Goal: Task Accomplishment & Management: Use online tool/utility

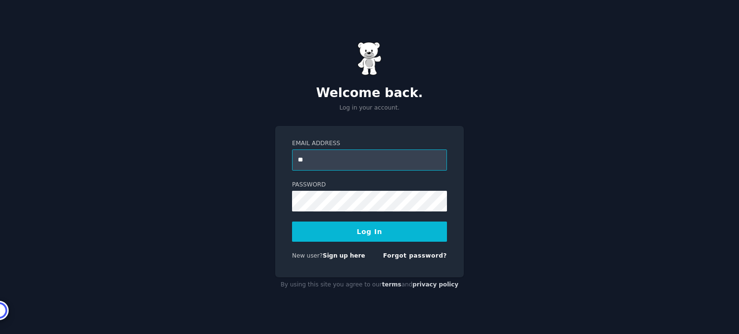
type input "**********"
click at [292, 222] on button "Log In" at bounding box center [369, 232] width 155 height 20
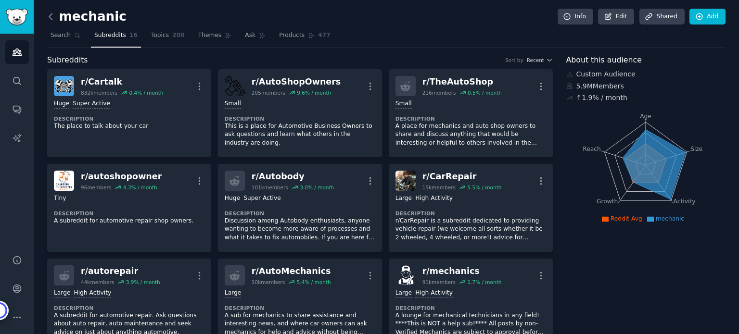
click at [54, 17] on icon at bounding box center [51, 17] width 10 height 10
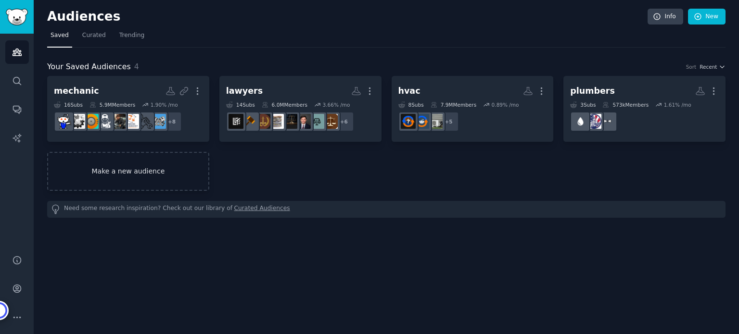
click at [151, 164] on link "Make a new audience" at bounding box center [128, 171] width 162 height 39
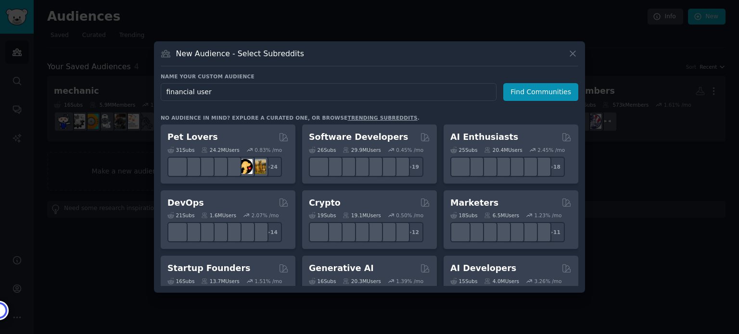
type input "financial users"
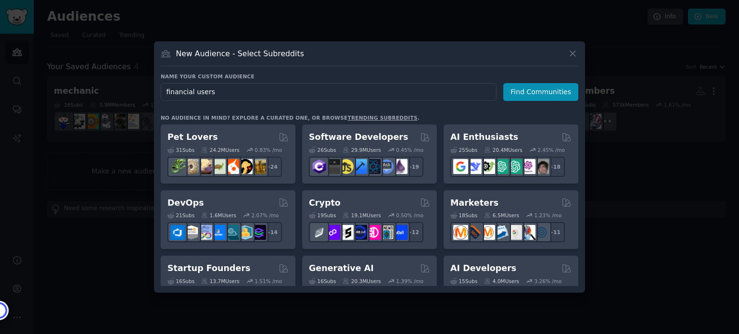
click button "Find Communities" at bounding box center [540, 92] width 75 height 18
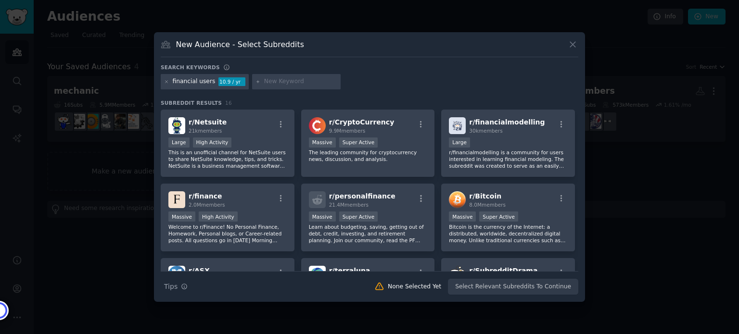
click at [267, 86] on input "text" at bounding box center [300, 81] width 73 height 9
type input "budget app"
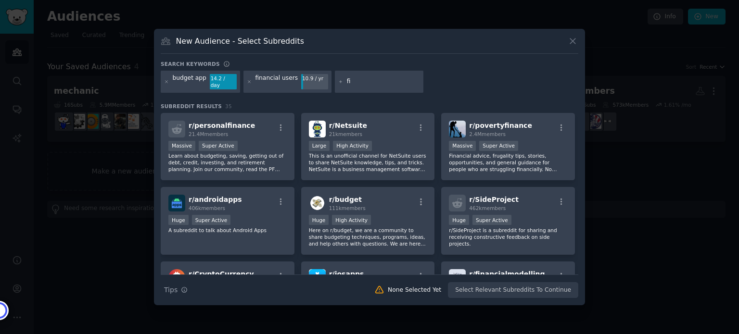
type input "f"
type input "savings app"
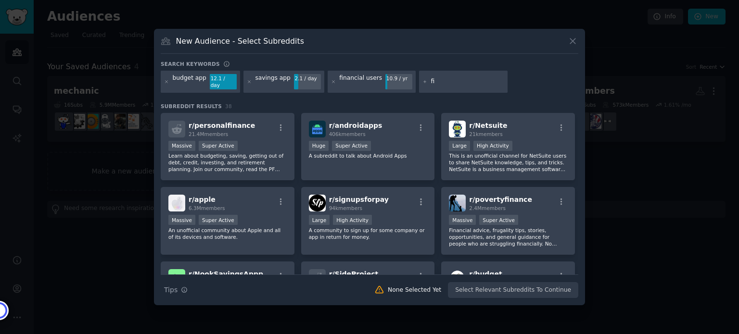
type input "f"
type input "s"
type input "spending tracking app"
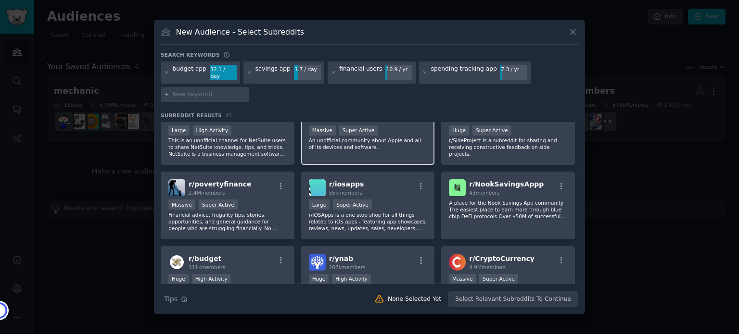
scroll to position [100, 0]
